Goal: Information Seeking & Learning: Find specific fact

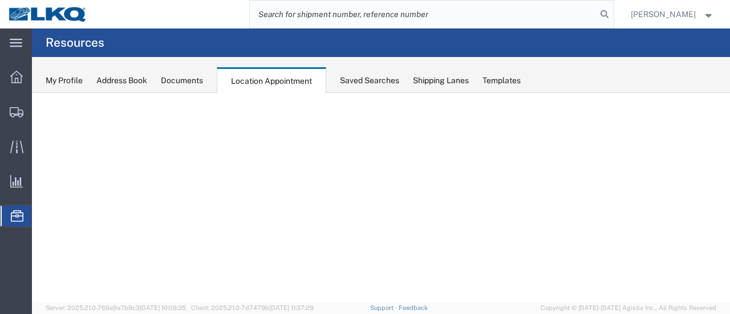
select select "28716"
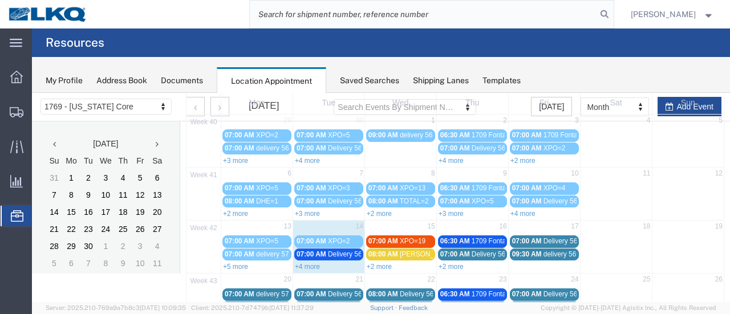
scroll to position [31, 0]
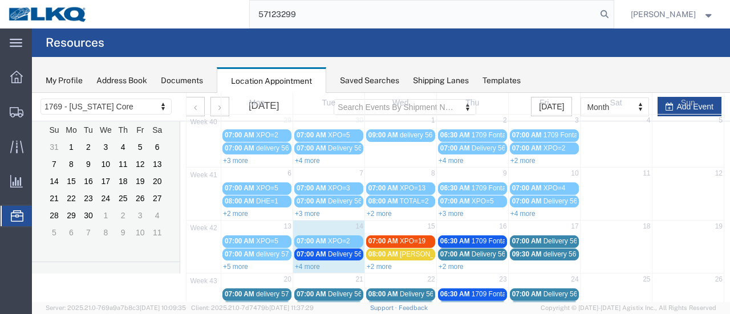
type input "57123299"
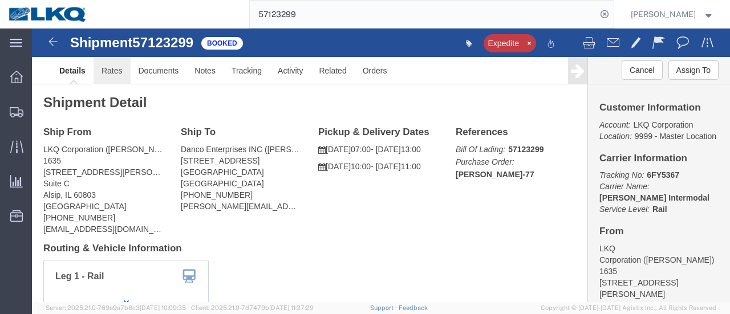
click link "Rates"
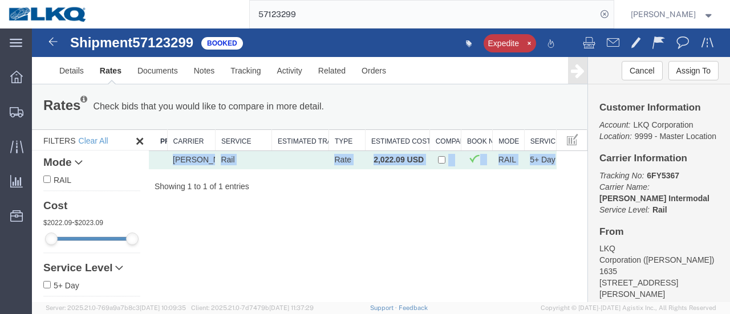
drag, startPoint x: 159, startPoint y: 159, endPoint x: 555, endPoint y: 161, distance: 396.0
click at [556, 161] on tr "[PERSON_NAME] Intermodal Rail Rate 2,022.09 USD RAIL 5+ Day" at bounding box center [368, 160] width 439 height 19
copy tr "[PERSON_NAME] Intermodal Rail Rate 2,022.09 USD RAIL 5+ Day"
